Goal: Information Seeking & Learning: Learn about a topic

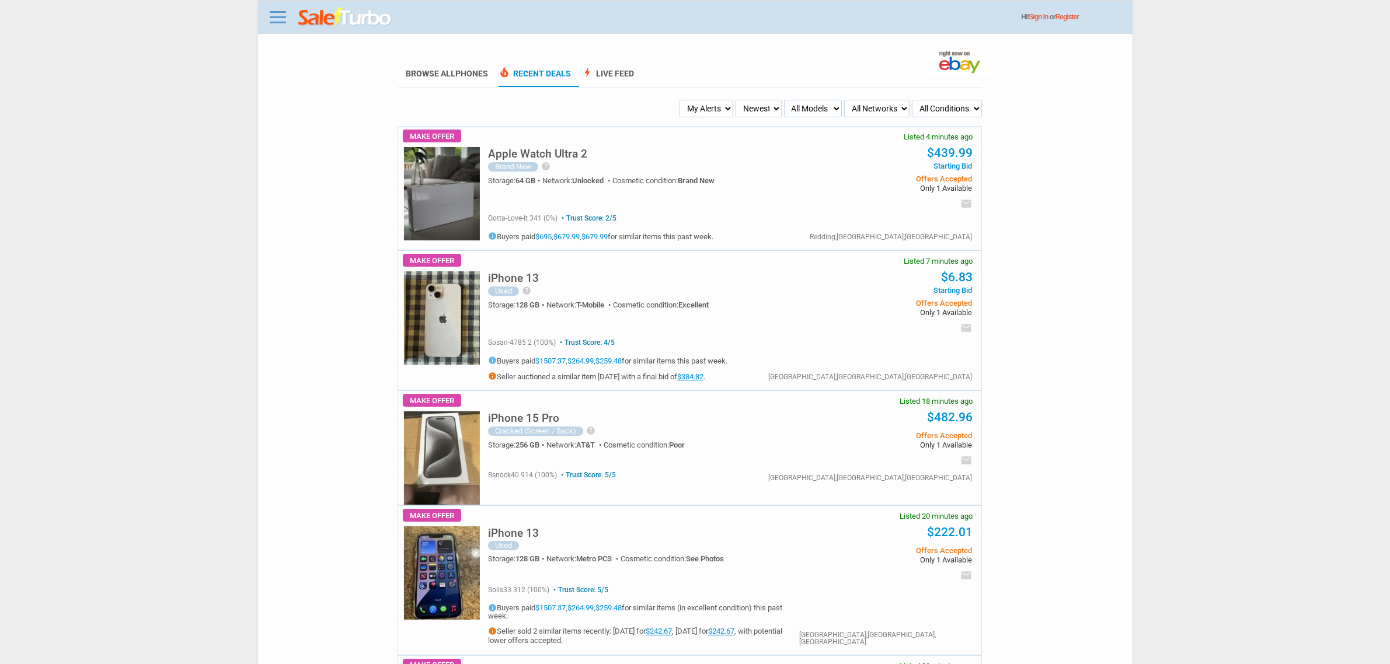
click at [669, 106] on ul "My Alerts All Deals BIN Only w/ Offers Only Newest Oldest Sold Fastest Savvy Bu…" at bounding box center [689, 109] width 585 height 18
click at [714, 113] on select "My Alerts All Deals BIN Only w/ Offers Only" at bounding box center [706, 109] width 54 height 18
select select "flash_bin"
click at [681, 100] on select "My Alerts All Deals BIN Only w/ Offers Only" at bounding box center [706, 109] width 54 height 18
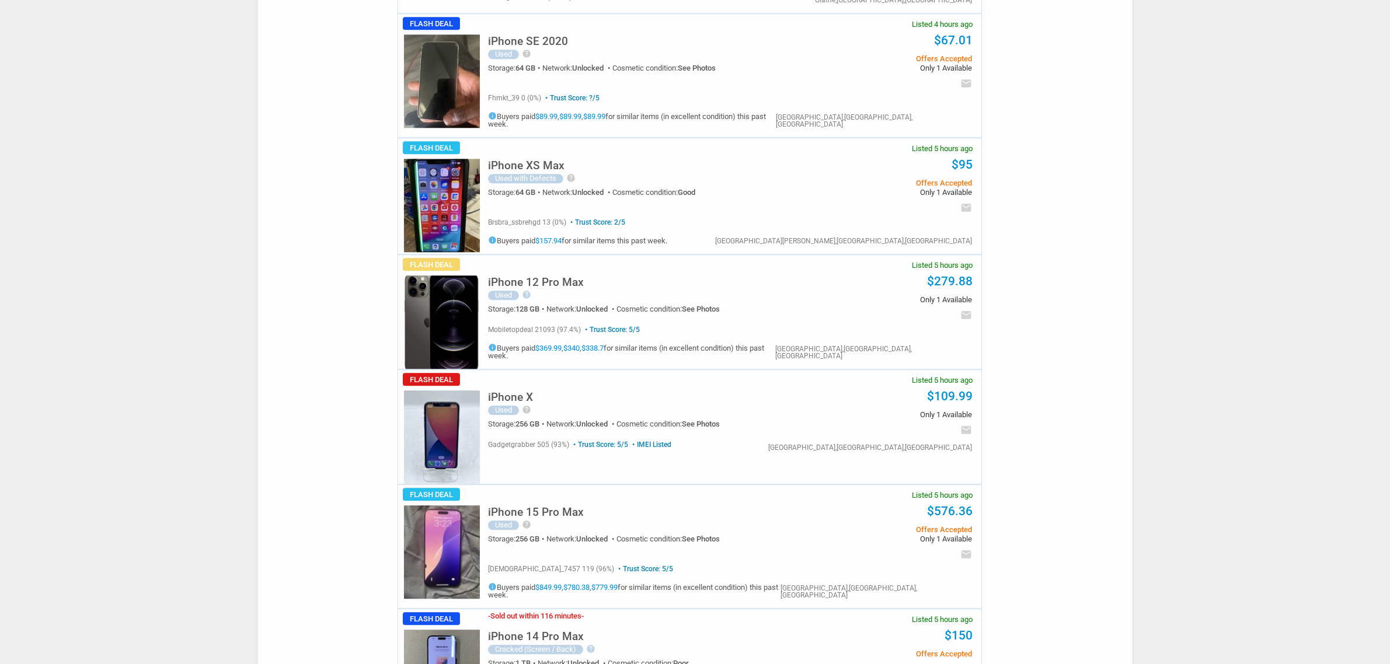
scroll to position [4013, 0]
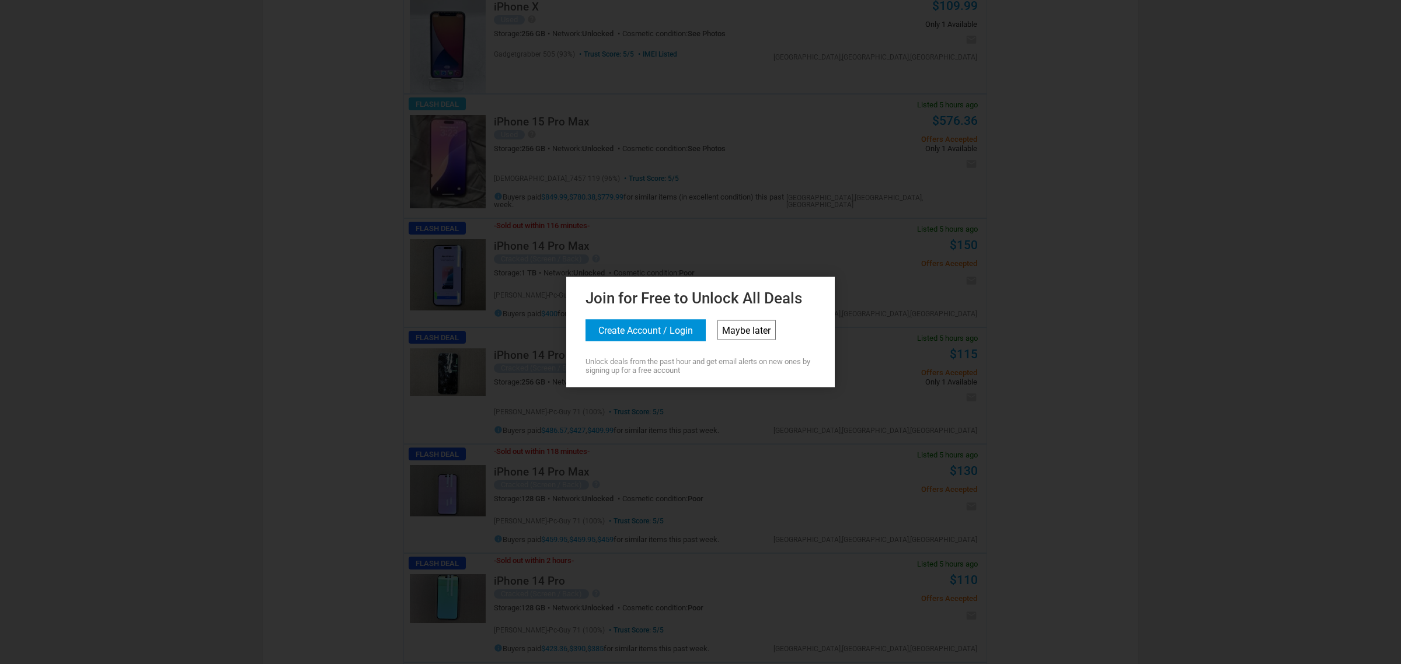
click at [743, 336] on link "Maybe later" at bounding box center [746, 330] width 58 height 20
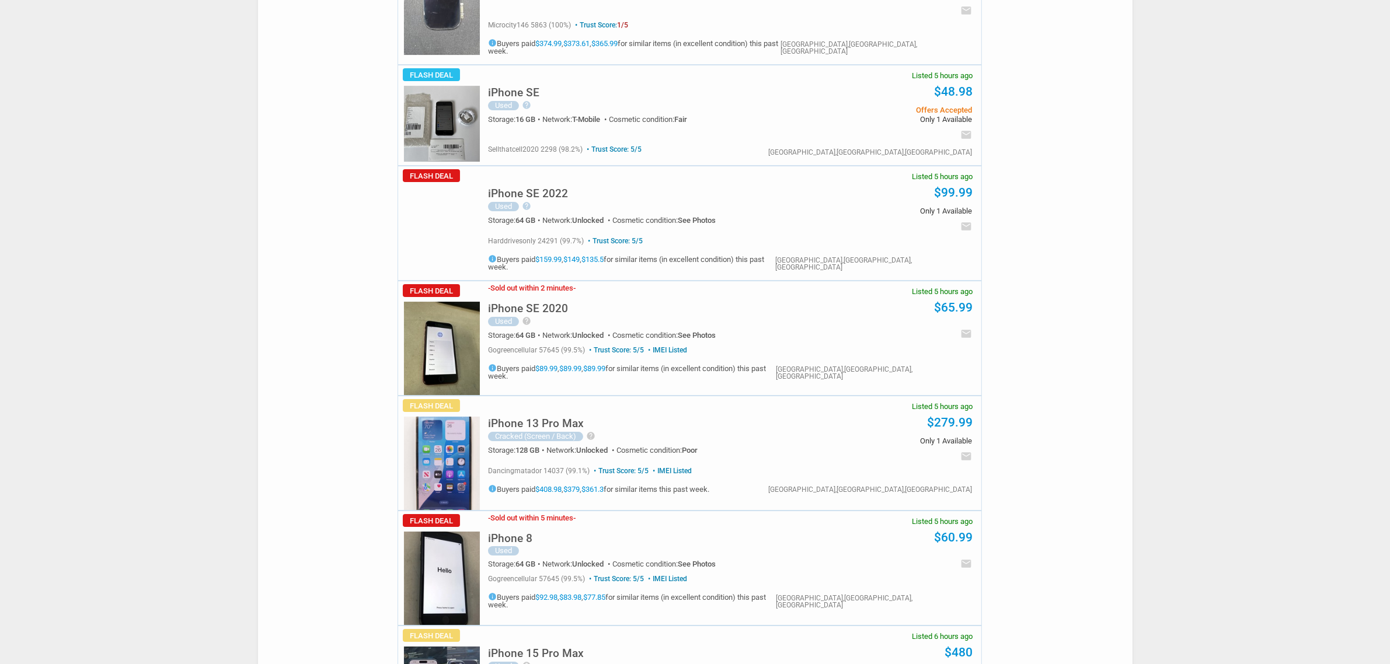
scroll to position [5202, 0]
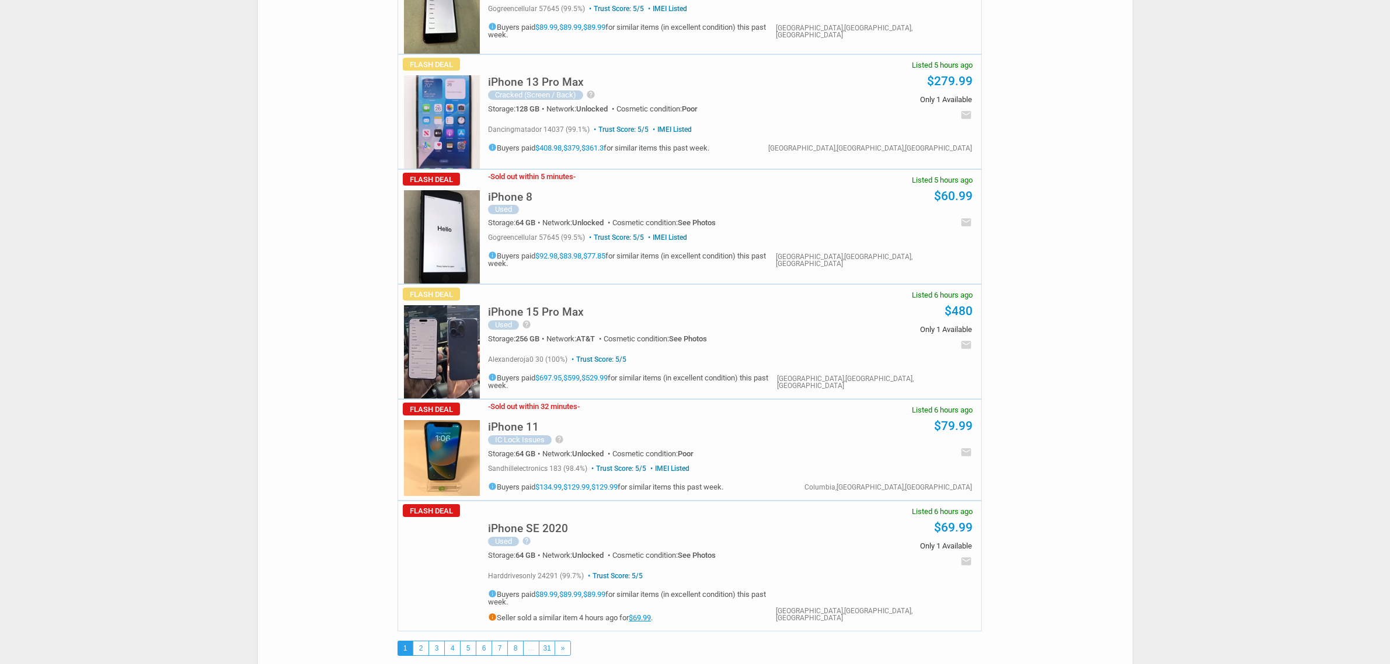
click at [534, 306] on h5 "iPhone 15 Pro Max" at bounding box center [536, 311] width 96 height 11
